Goal: Task Accomplishment & Management: Complete application form

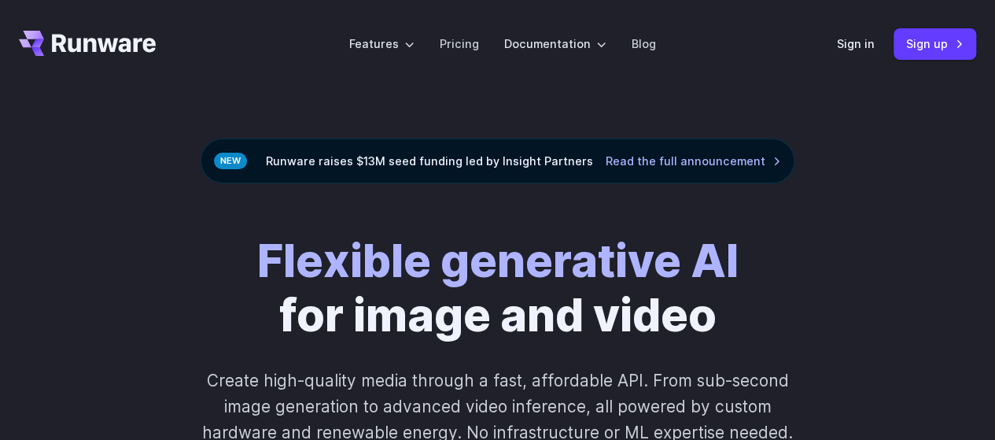
drag, startPoint x: 192, startPoint y: 48, endPoint x: 27, endPoint y: 44, distance: 165.3
click at [27, 44] on header "Features Tasks Image generation Video generation Sonic Inference Engine™ Models…" at bounding box center [497, 44] width 995 height 88
drag, startPoint x: 181, startPoint y: 35, endPoint x: 57, endPoint y: 37, distance: 124.3
click at [58, 37] on header "Features Tasks Image generation Video generation Sonic Inference Engine™ Models…" at bounding box center [497, 44] width 995 height 88
click at [918, 41] on link "Sign up" at bounding box center [935, 43] width 83 height 31
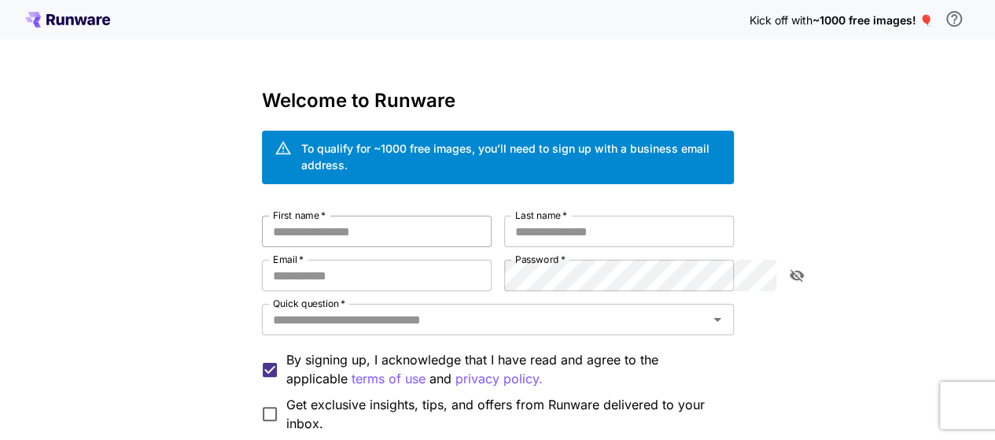
click at [262, 218] on input "First name   *" at bounding box center [377, 231] width 230 height 31
type input "*********"
click at [565, 216] on input "Last name   *" at bounding box center [619, 231] width 230 height 31
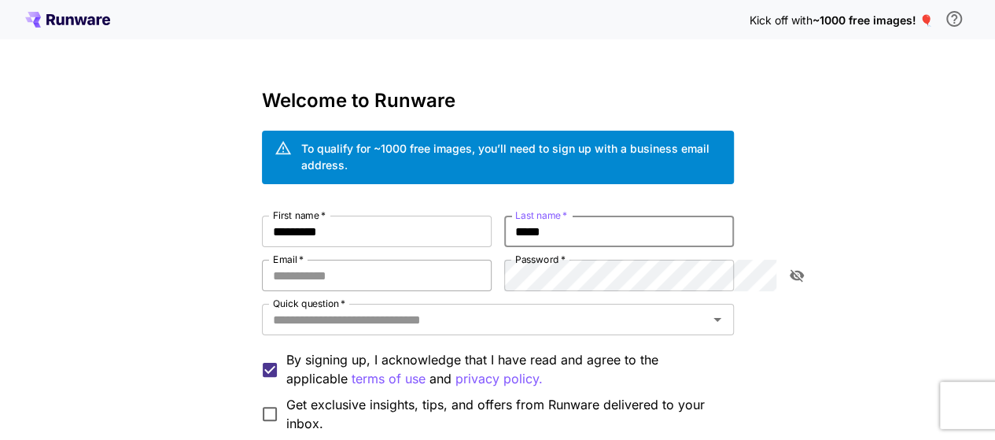
type input "*****"
click at [269, 260] on input "Email   *" at bounding box center [377, 275] width 230 height 31
type input "**********"
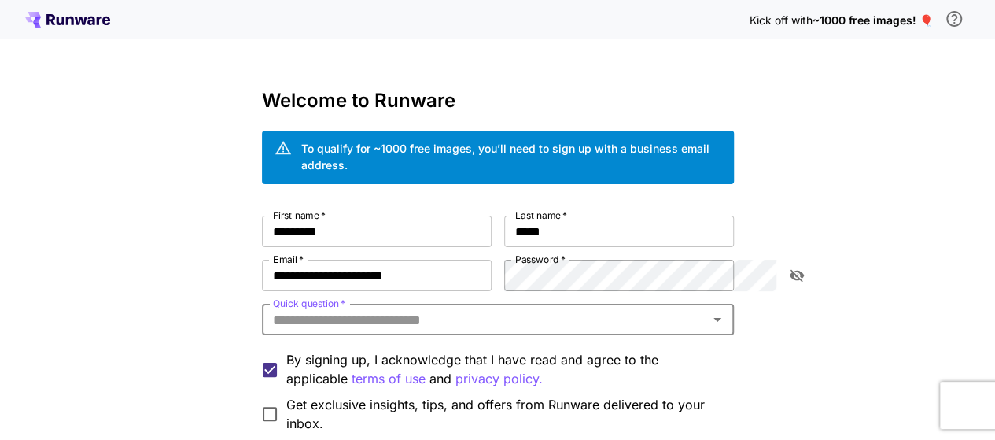
click at [795, 270] on icon "toggle password visibility" at bounding box center [796, 276] width 14 height 13
click at [267, 308] on input "Quick question   *" at bounding box center [485, 319] width 437 height 22
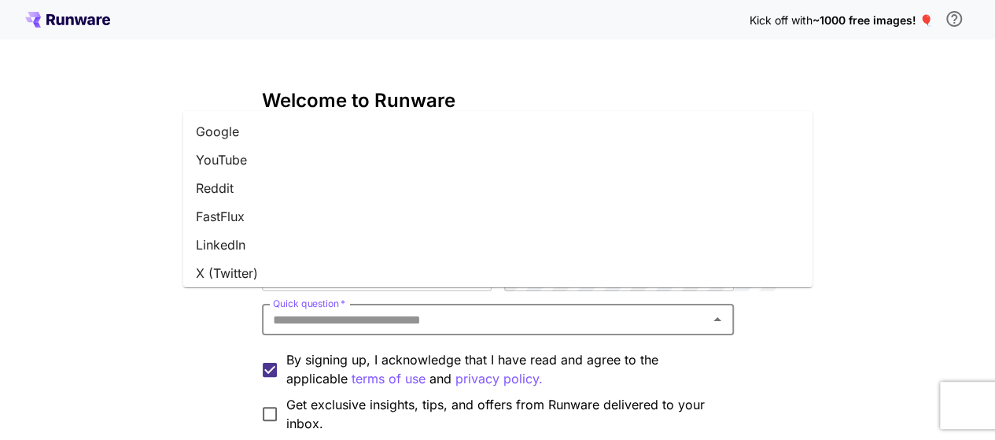
click at [267, 308] on input "Quick question   *" at bounding box center [485, 319] width 437 height 22
click at [231, 135] on li "Google" at bounding box center [497, 131] width 629 height 28
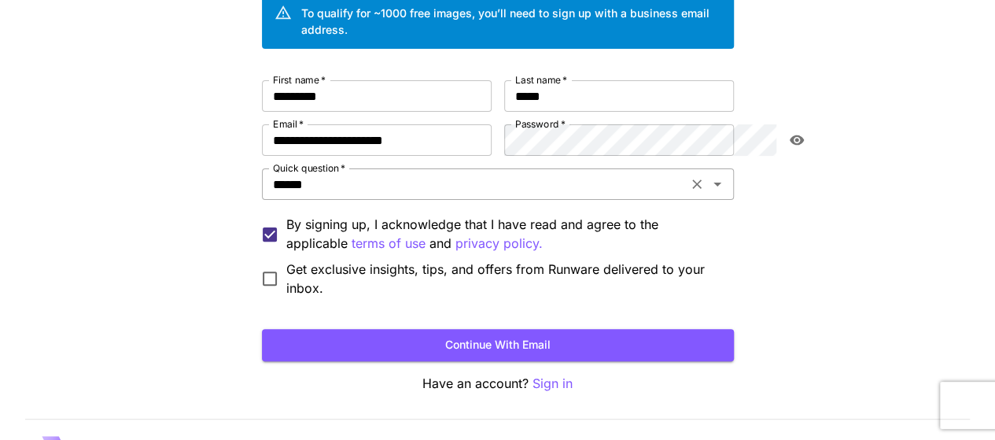
scroll to position [151, 0]
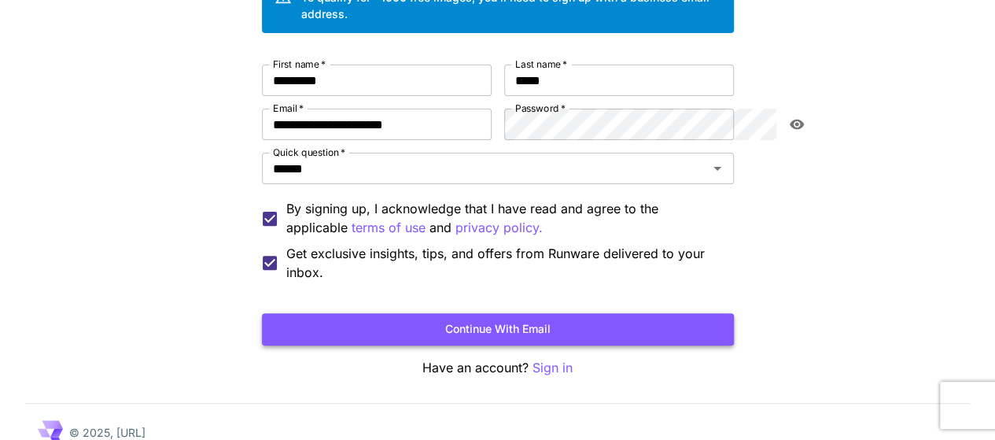
click at [529, 313] on button "Continue with email" at bounding box center [498, 329] width 472 height 32
click at [529, 309] on form "**********" at bounding box center [498, 205] width 472 height 281
click at [464, 313] on button "Continue with email" at bounding box center [498, 329] width 472 height 32
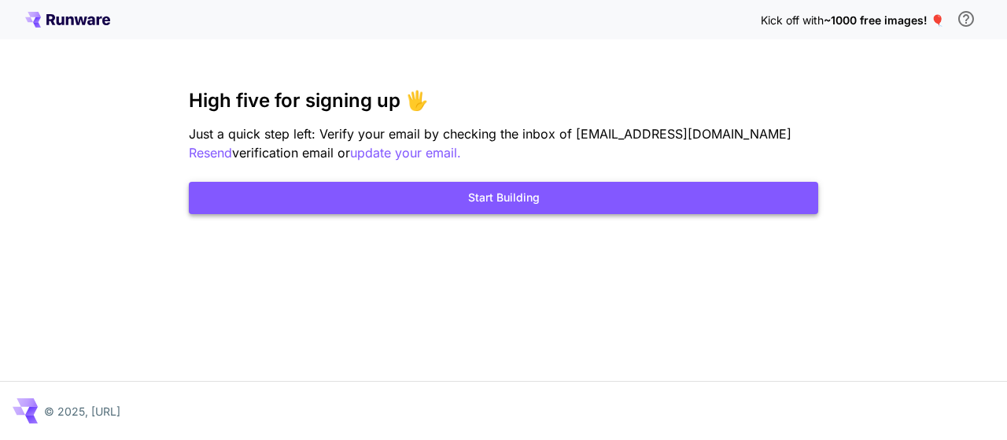
click at [515, 202] on button "Start Building" at bounding box center [503, 198] width 629 height 32
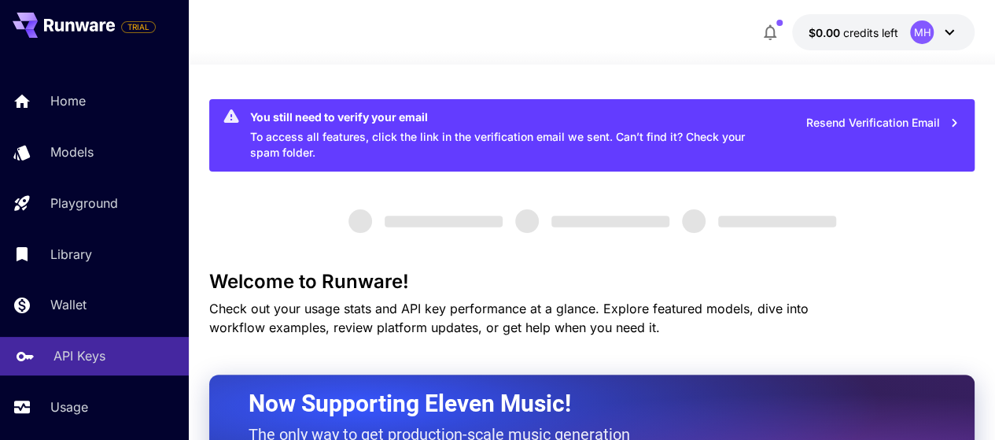
click at [77, 351] on p "API Keys" at bounding box center [79, 355] width 52 height 19
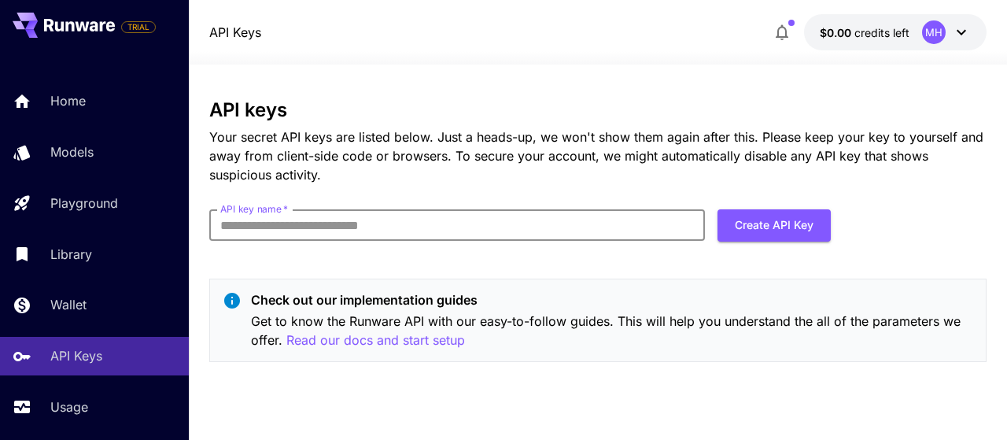
click at [296, 226] on input "API key name   *" at bounding box center [457, 224] width 496 height 31
